Goal: Task Accomplishment & Management: Complete application form

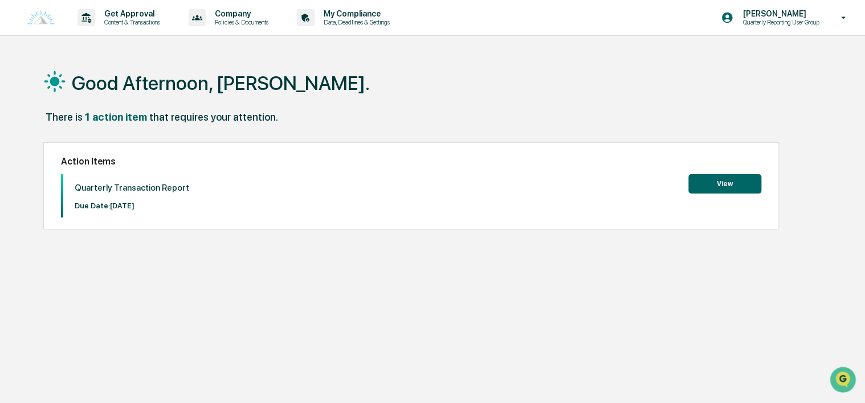
click at [716, 186] on button "View" at bounding box center [724, 183] width 73 height 19
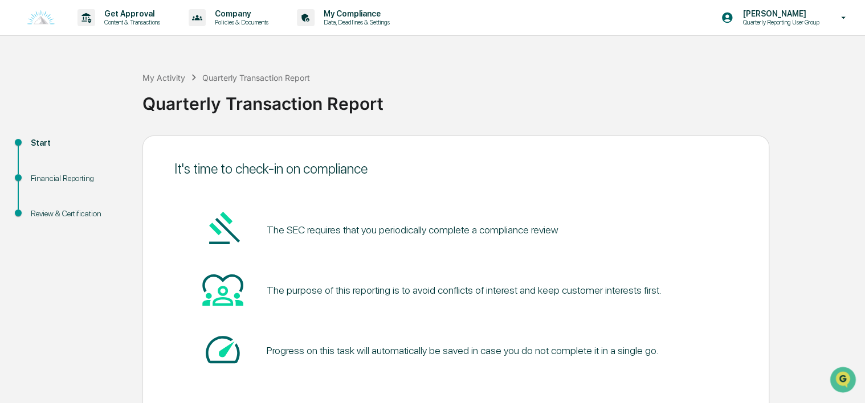
scroll to position [55, 0]
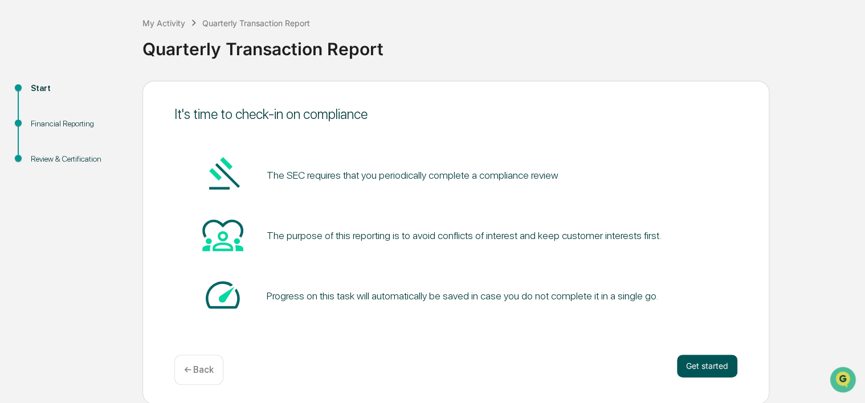
click at [707, 364] on button "Get started" at bounding box center [707, 366] width 60 height 23
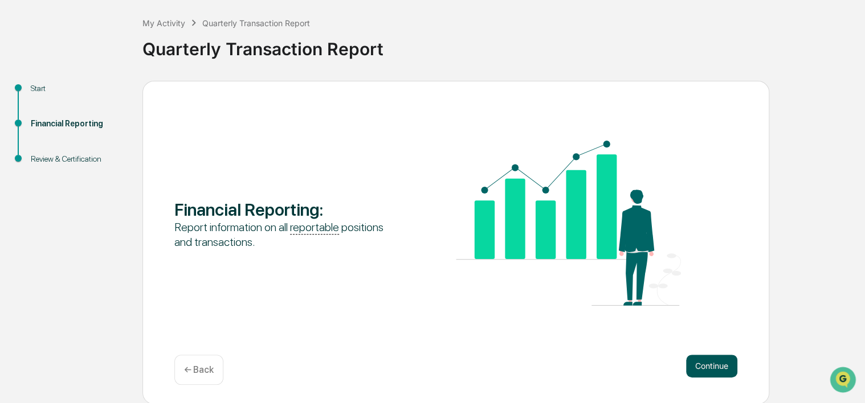
click at [723, 365] on button "Continue" at bounding box center [711, 366] width 51 height 23
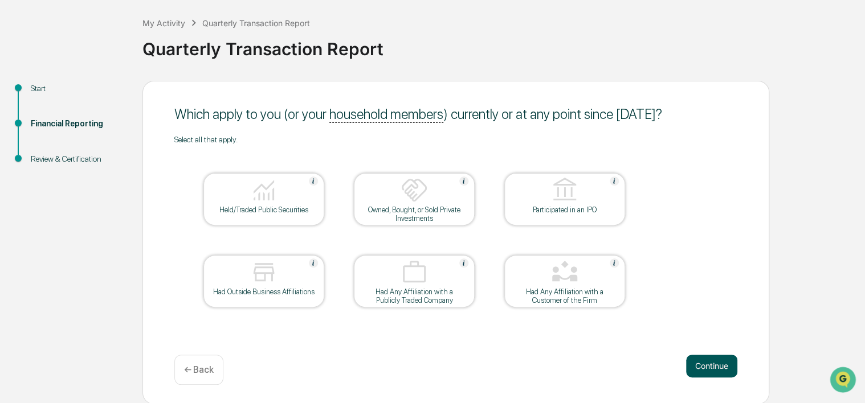
click at [711, 366] on button "Continue" at bounding box center [711, 366] width 51 height 23
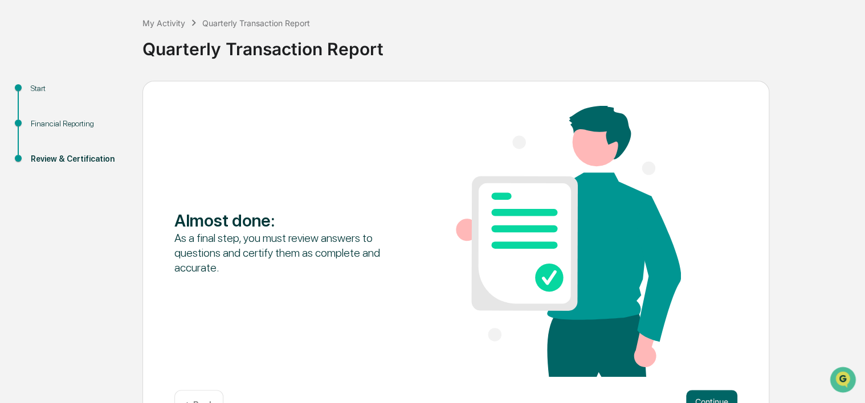
drag, startPoint x: 708, startPoint y: 394, endPoint x: 406, endPoint y: 312, distance: 313.0
click at [406, 312] on div "Almost done : As a final step, you must review answers to questions and certify…" at bounding box center [455, 243] width 563 height 274
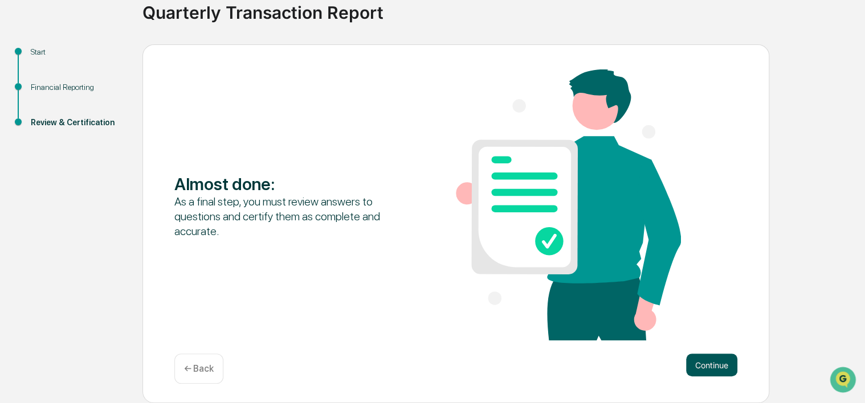
click at [722, 373] on button "Continue" at bounding box center [711, 365] width 51 height 23
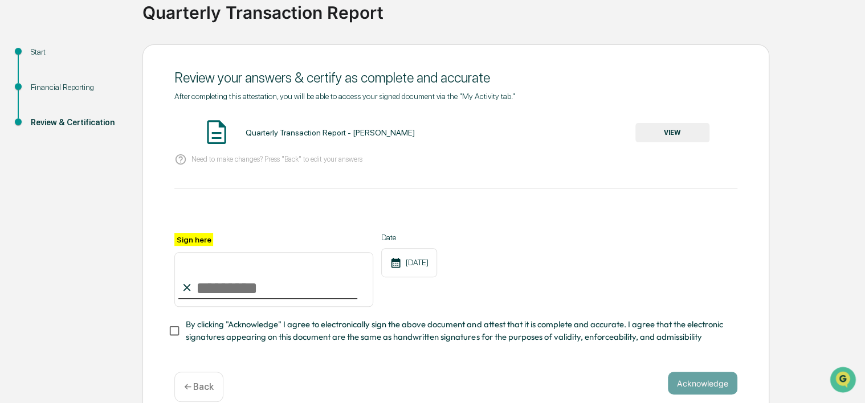
click at [210, 289] on input "Sign here" at bounding box center [273, 279] width 199 height 55
type input "**********"
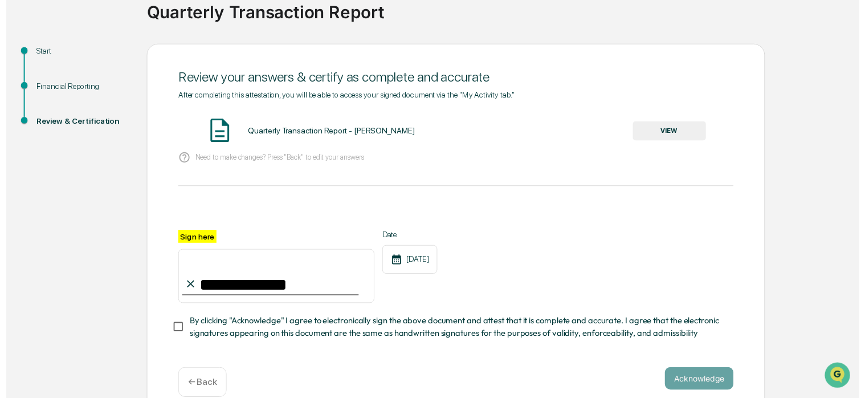
scroll to position [113, 0]
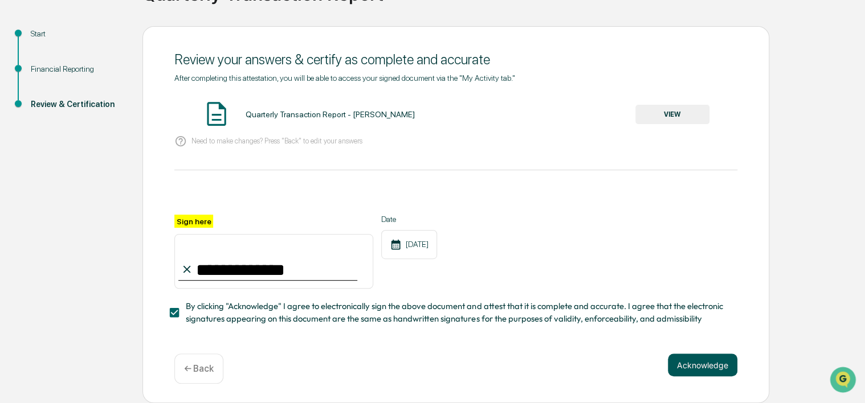
click at [695, 362] on button "Acknowledge" at bounding box center [703, 365] width 70 height 23
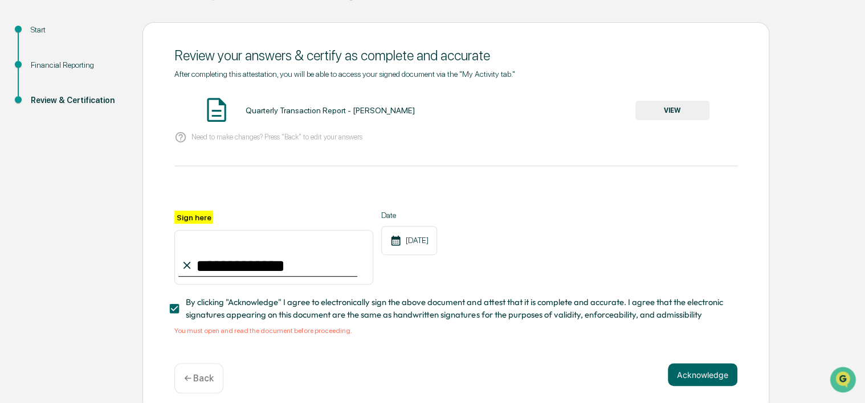
click at [668, 113] on button "VIEW" at bounding box center [672, 110] width 74 height 19
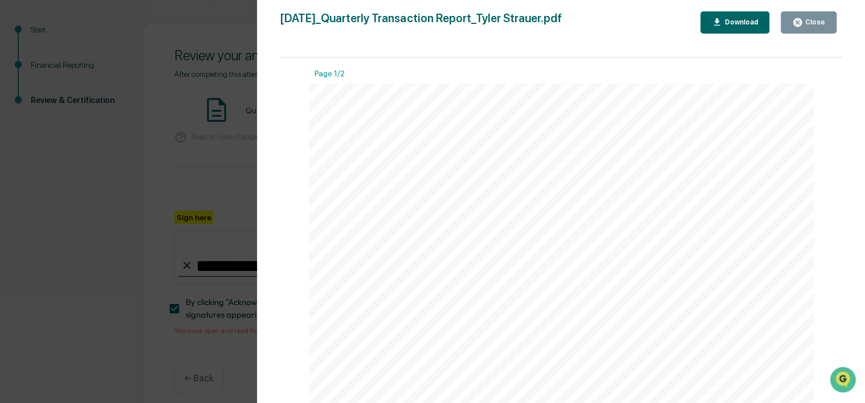
click at [809, 24] on div "Close" at bounding box center [814, 22] width 22 height 8
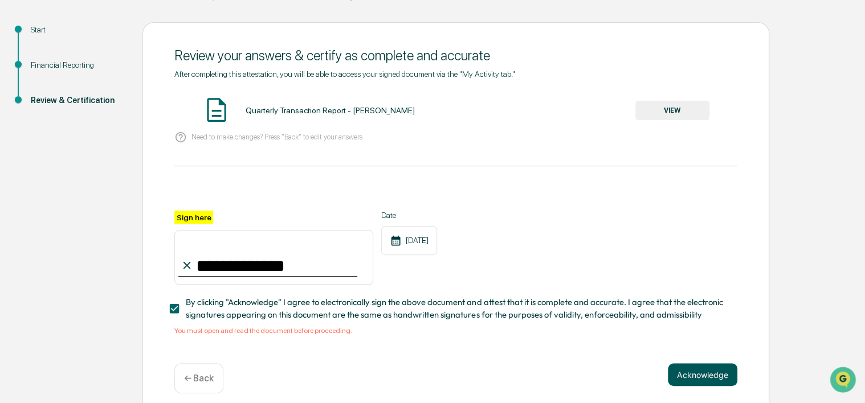
click at [702, 377] on button "Acknowledge" at bounding box center [703, 375] width 70 height 23
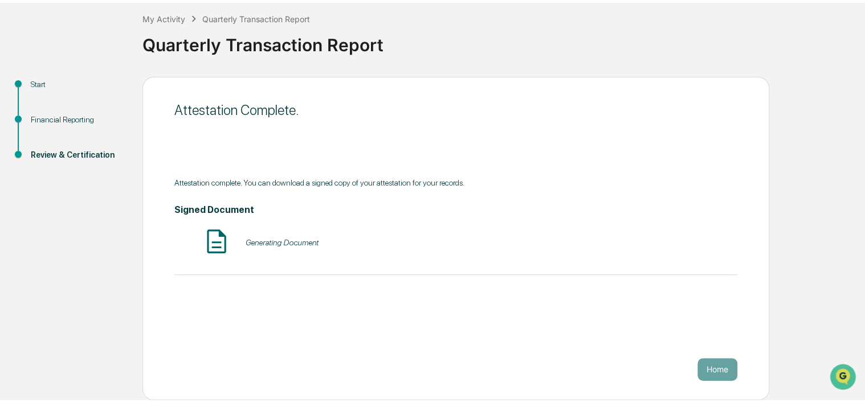
scroll to position [55, 0]
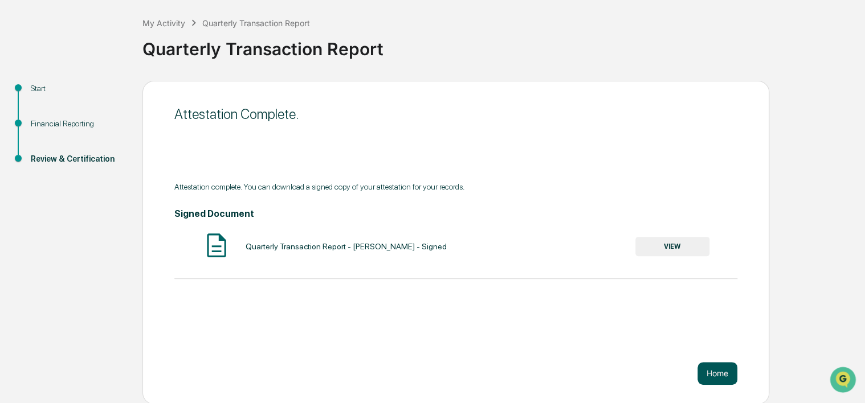
click at [725, 369] on button "Home" at bounding box center [717, 373] width 40 height 23
